Goal: Task Accomplishment & Management: Complete application form

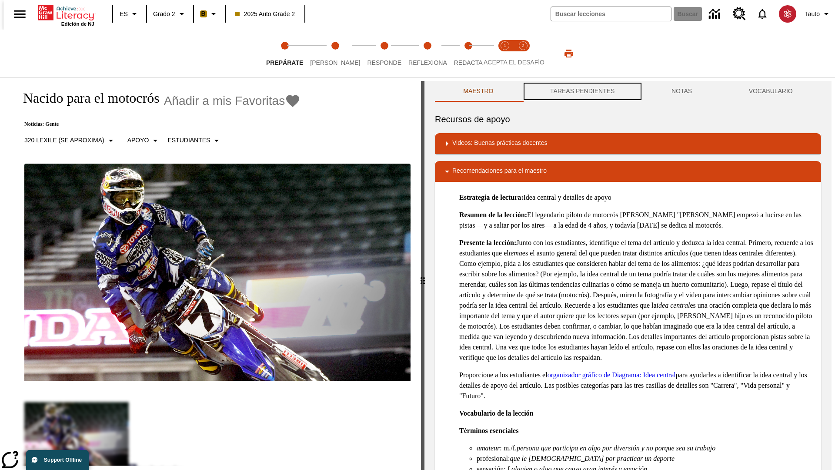
click at [582, 91] on button "TAREAS PENDIENTES" at bounding box center [582, 91] width 121 height 21
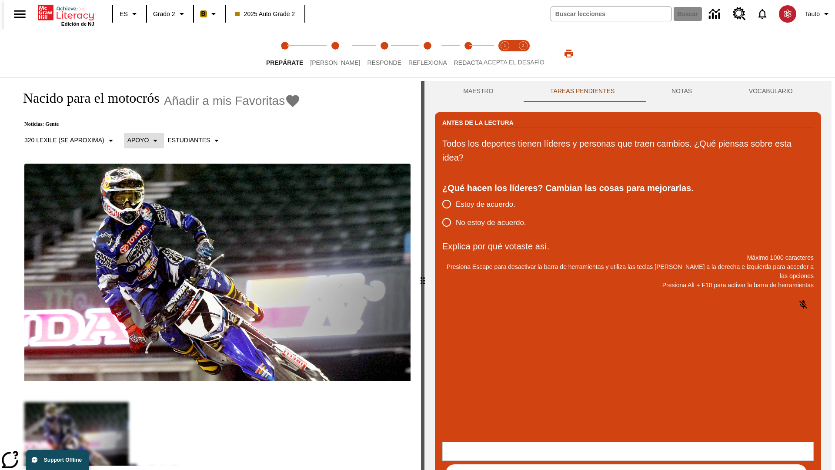
click at [139, 140] on p "Apoyo" at bounding box center [138, 140] width 22 height 9
click at [153, 191] on p "Apoyo" at bounding box center [152, 191] width 51 height 9
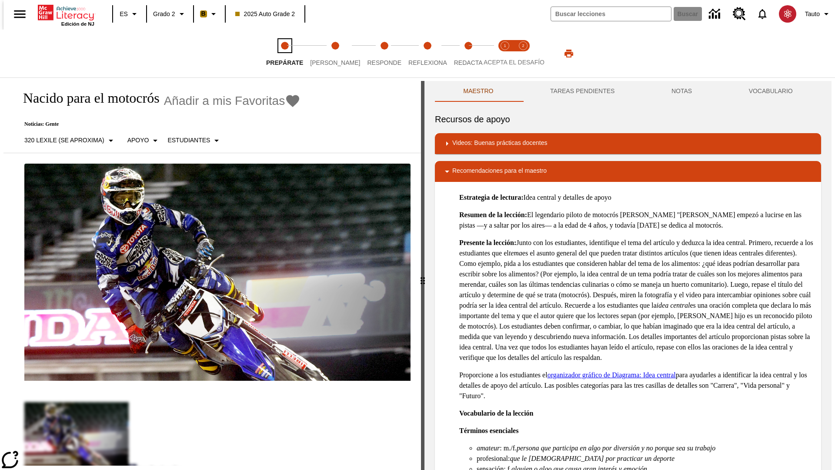
click at [285, 54] on span "Prepárate" at bounding box center [284, 59] width 37 height 16
click at [582, 91] on button "TAREAS PENDIENTES" at bounding box center [582, 91] width 121 height 21
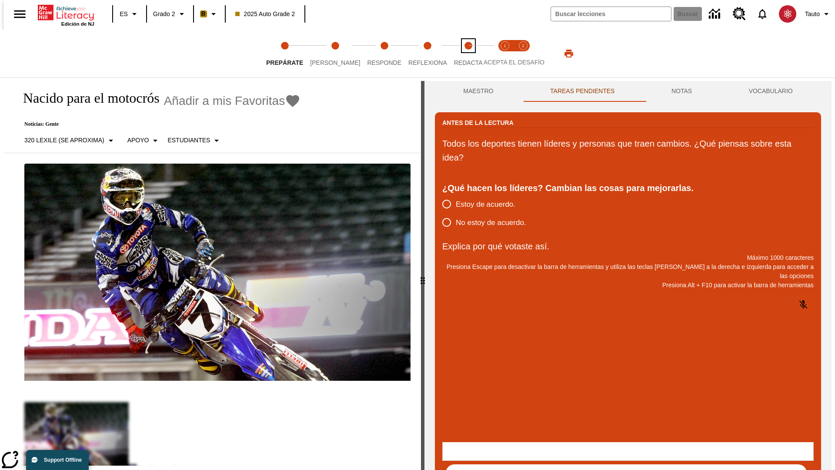
click at [459, 54] on span "Redacta" at bounding box center [468, 59] width 29 height 16
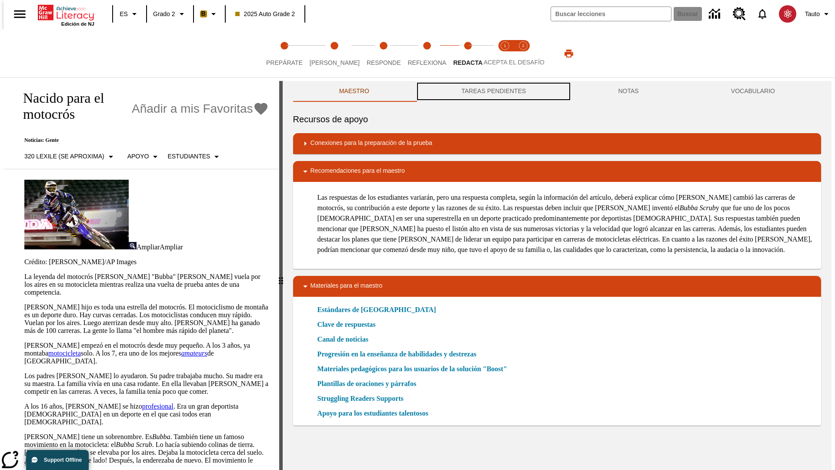
scroll to position [0, 0]
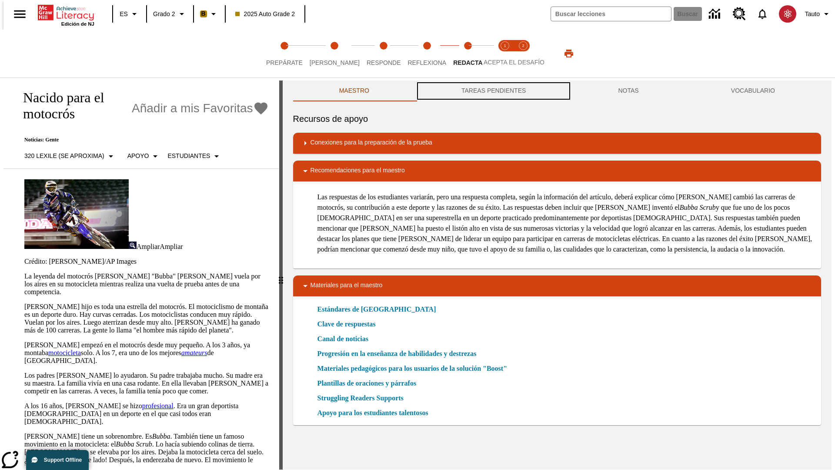
click at [493, 91] on button "TAREAS PENDIENTES" at bounding box center [494, 91] width 157 height 21
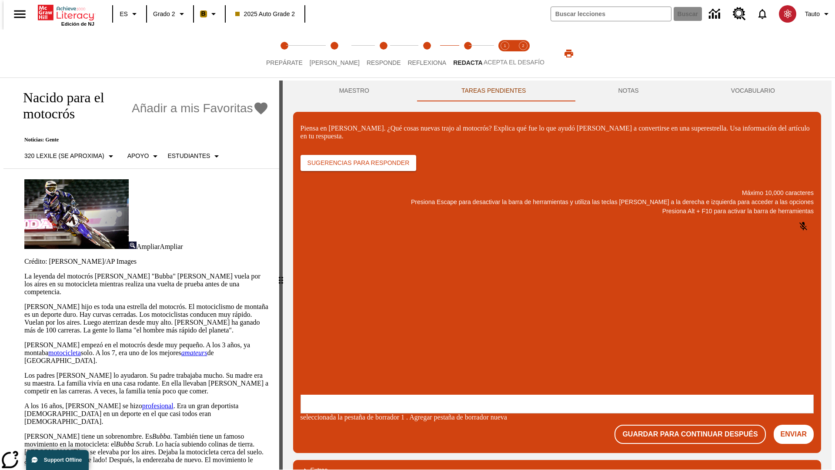
scroll to position [0, 0]
